Goal: Browse casually

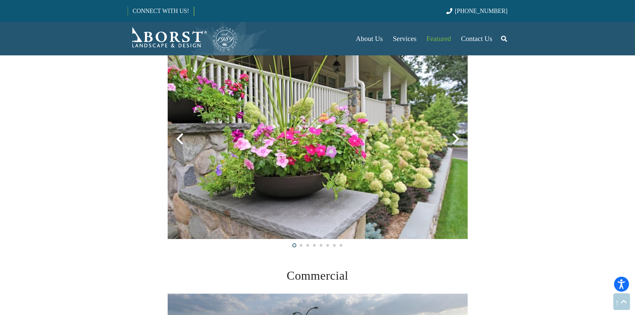
scroll to position [1500, 0]
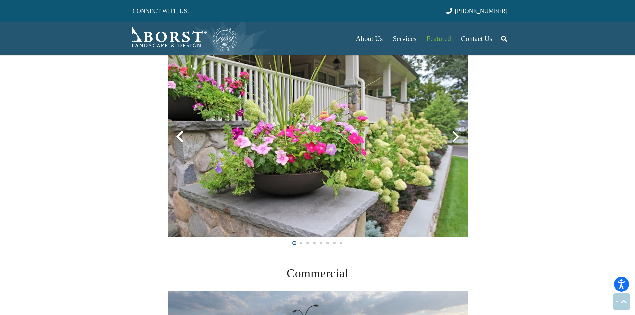
click at [455, 136] on div at bounding box center [456, 137] width 24 height 24
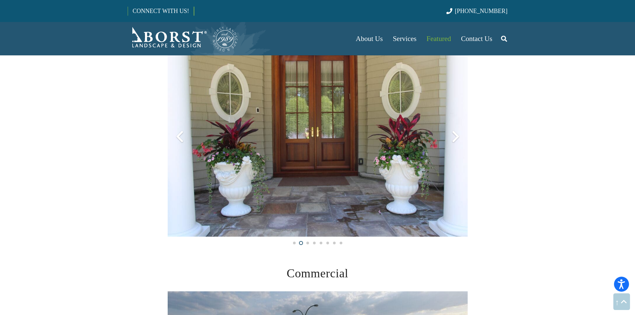
click at [455, 136] on div at bounding box center [456, 137] width 24 height 24
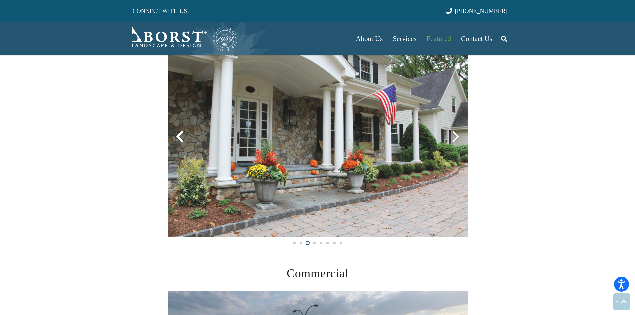
click at [455, 136] on div at bounding box center [456, 137] width 24 height 24
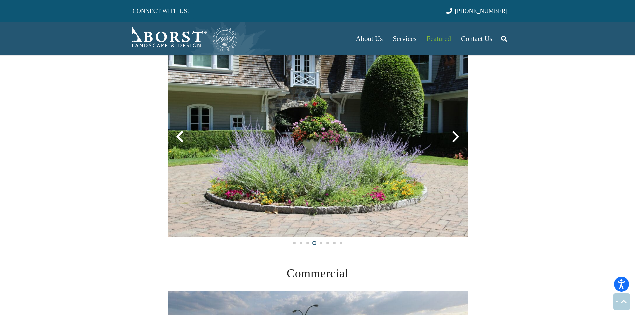
click at [455, 136] on div at bounding box center [456, 137] width 24 height 24
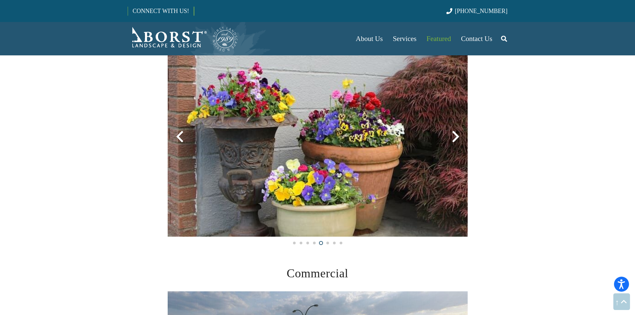
click at [455, 136] on div at bounding box center [456, 137] width 24 height 24
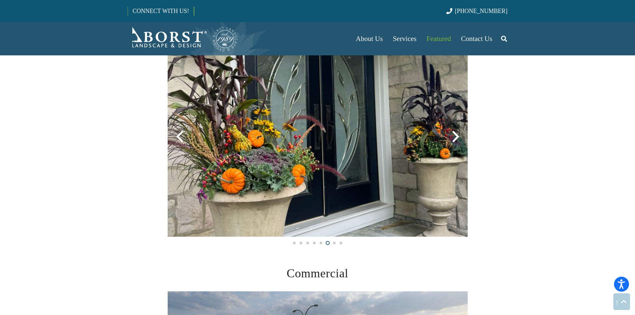
click at [456, 136] on div at bounding box center [456, 137] width 24 height 24
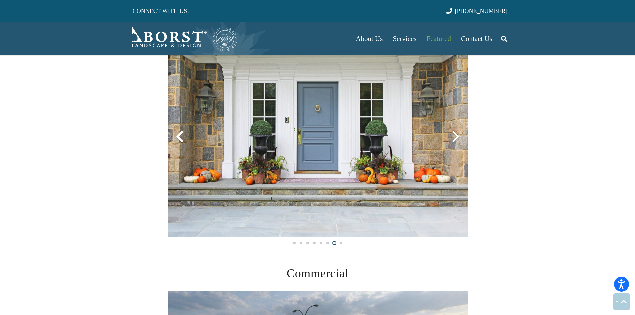
click at [454, 139] on div at bounding box center [456, 137] width 24 height 24
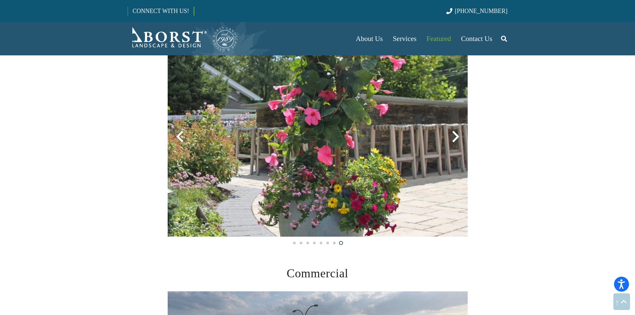
click at [452, 142] on div at bounding box center [456, 137] width 24 height 24
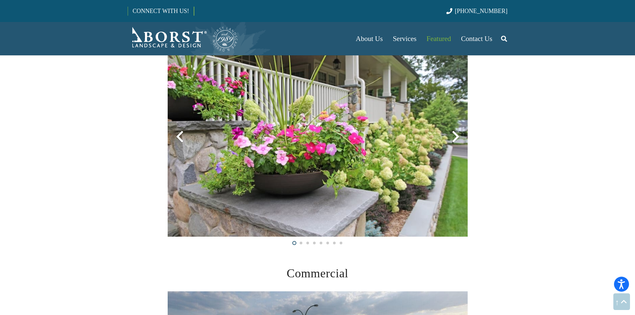
click at [452, 142] on div at bounding box center [456, 137] width 24 height 24
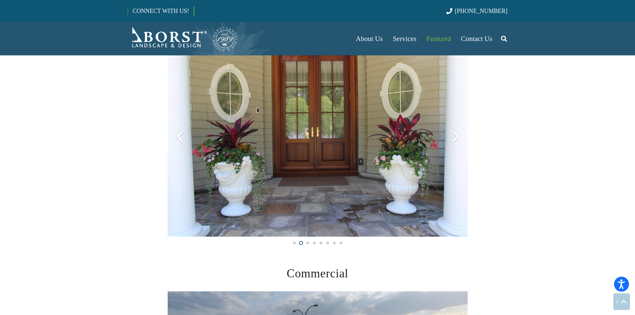
click at [450, 142] on div at bounding box center [456, 137] width 24 height 24
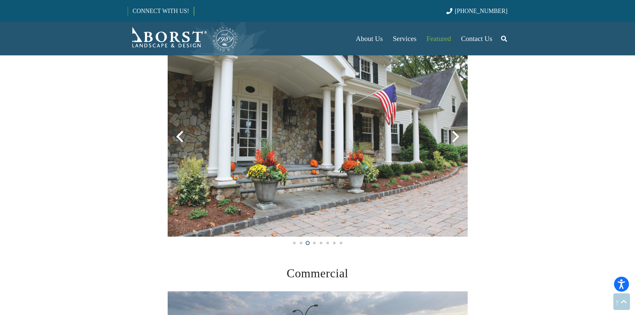
click at [449, 142] on div at bounding box center [456, 137] width 24 height 24
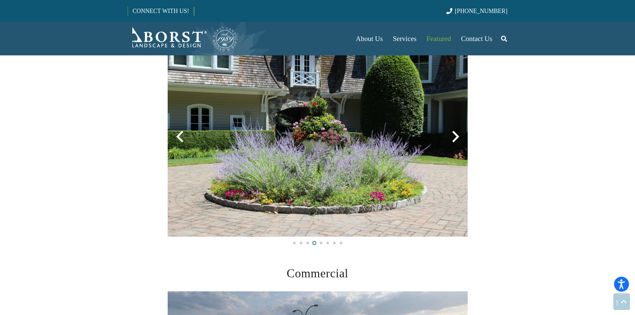
click at [447, 143] on div at bounding box center [456, 137] width 24 height 24
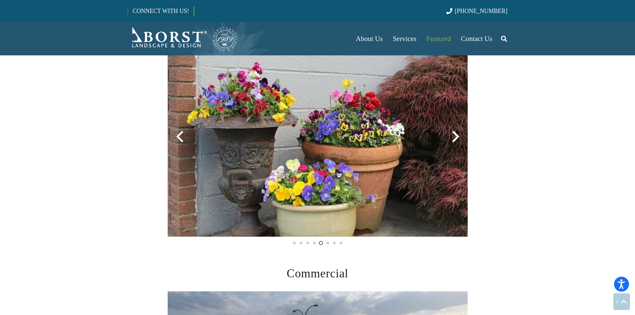
click at [447, 143] on div at bounding box center [456, 137] width 24 height 24
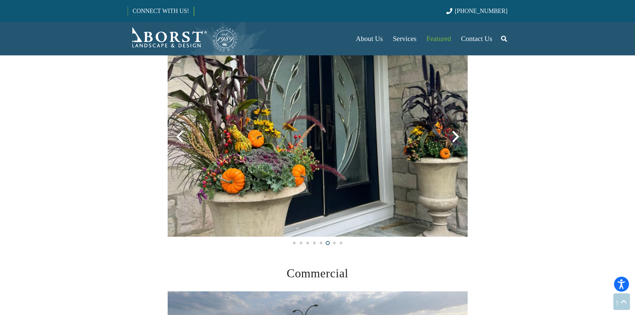
click at [267, 163] on img at bounding box center [318, 137] width 300 height 200
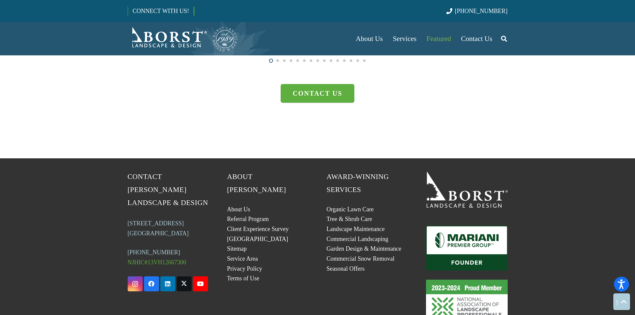
scroll to position [1933, 0]
